Goal: Task Accomplishment & Management: Manage account settings

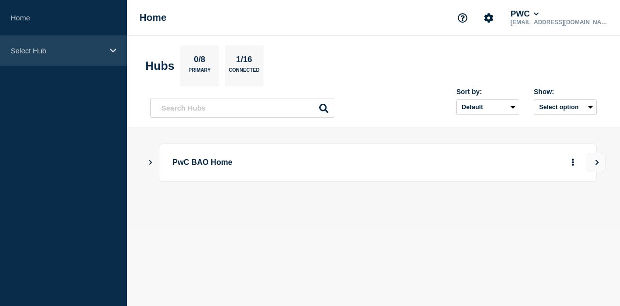
click at [114, 50] on icon at bounding box center [113, 50] width 6 height 4
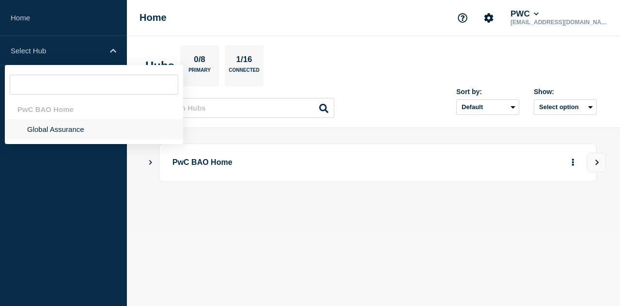
click at [48, 129] on li "Global Assurance" at bounding box center [94, 129] width 178 height 20
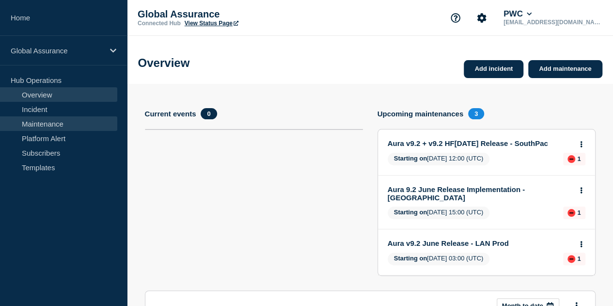
click at [48, 123] on link "Maintenance" at bounding box center [58, 123] width 117 height 15
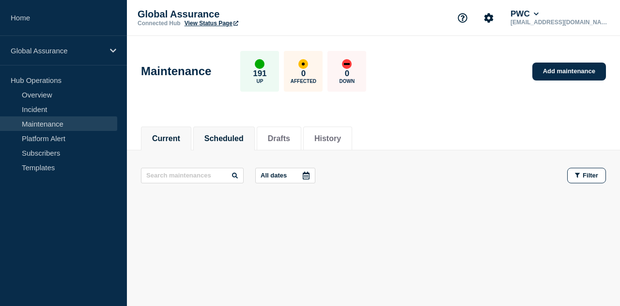
click at [241, 139] on button "Scheduled" at bounding box center [223, 138] width 39 height 9
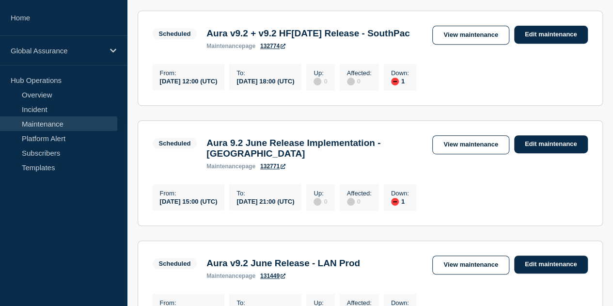
scroll to position [194, 0]
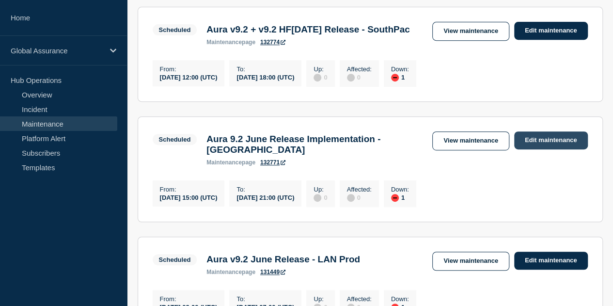
click at [538, 149] on link "Edit maintenance" at bounding box center [551, 140] width 74 height 18
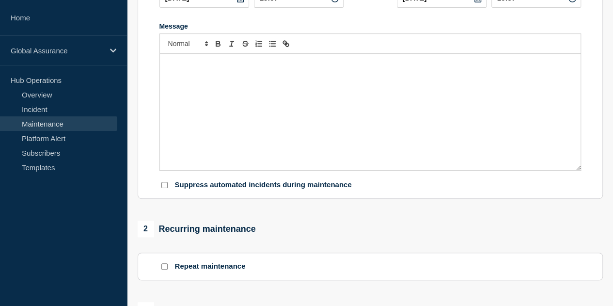
type input "Aura 9.2 June Release Implementation - Sweden"
type input "2025-08-14"
type input "15:00"
type input "2025-08-14"
type input "21:00"
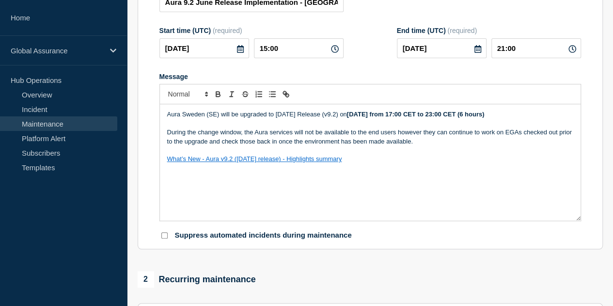
scroll to position [97, 0]
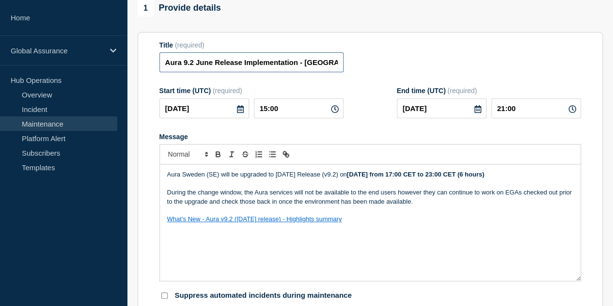
click at [288, 66] on input "Aura 9.2 June Release Implementation - Sweden" at bounding box center [251, 62] width 184 height 20
click at [221, 65] on input "Aura 9.2 June Release Implementation - Sweden" at bounding box center [251, 62] width 184 height 20
click at [276, 66] on input "Aura 9.2 June + v9.2.0.1 HF1 Release Implementation - Sweden" at bounding box center [251, 62] width 184 height 20
click at [221, 63] on input "Aura 9.2 June + v9.2.0.1 HF1 Implementation - Sweden" at bounding box center [251, 62] width 184 height 20
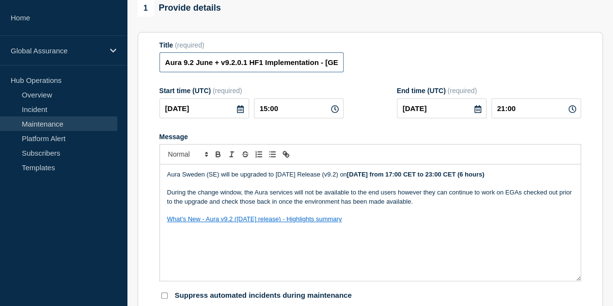
paste input "Release"
drag, startPoint x: 275, startPoint y: 66, endPoint x: 377, endPoint y: 72, distance: 102.4
click at [377, 72] on div "Title (required) Aura 9.2 June Release + v9.2.0.1 HF1 Implementation - Sweden" at bounding box center [370, 56] width 422 height 31
type input "Aura 9.2 June Release + v9.2.0.1 HF1 Implementation - Sweden"
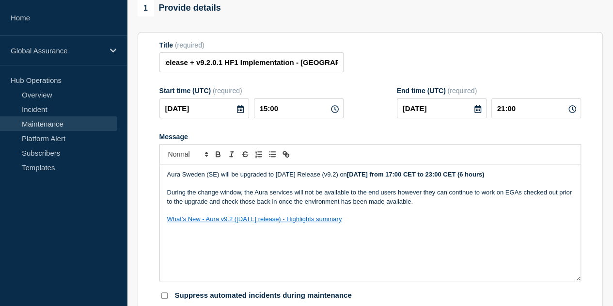
scroll to position [0, 0]
click at [386, 63] on div "Title (required) Aura 9.2 June Release + v9.2.0.1 HF1 Implementation - Sweden" at bounding box center [370, 56] width 422 height 31
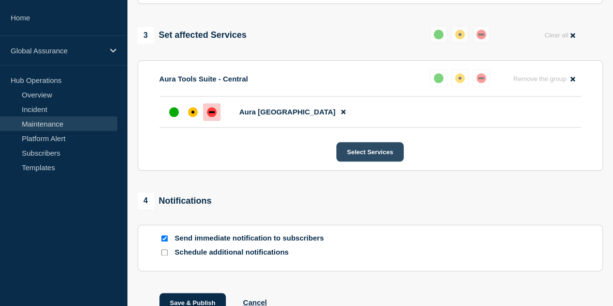
scroll to position [557, 0]
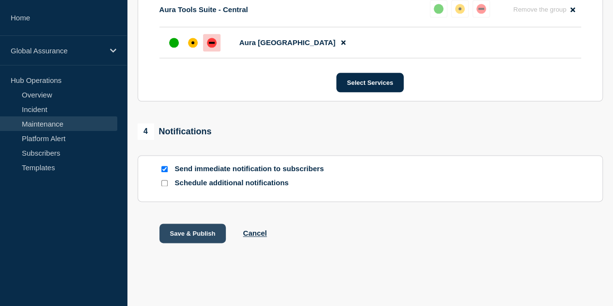
click at [197, 238] on button "Save & Publish" at bounding box center [192, 232] width 67 height 19
